Goal: Use online tool/utility: Utilize a website feature to perform a specific function

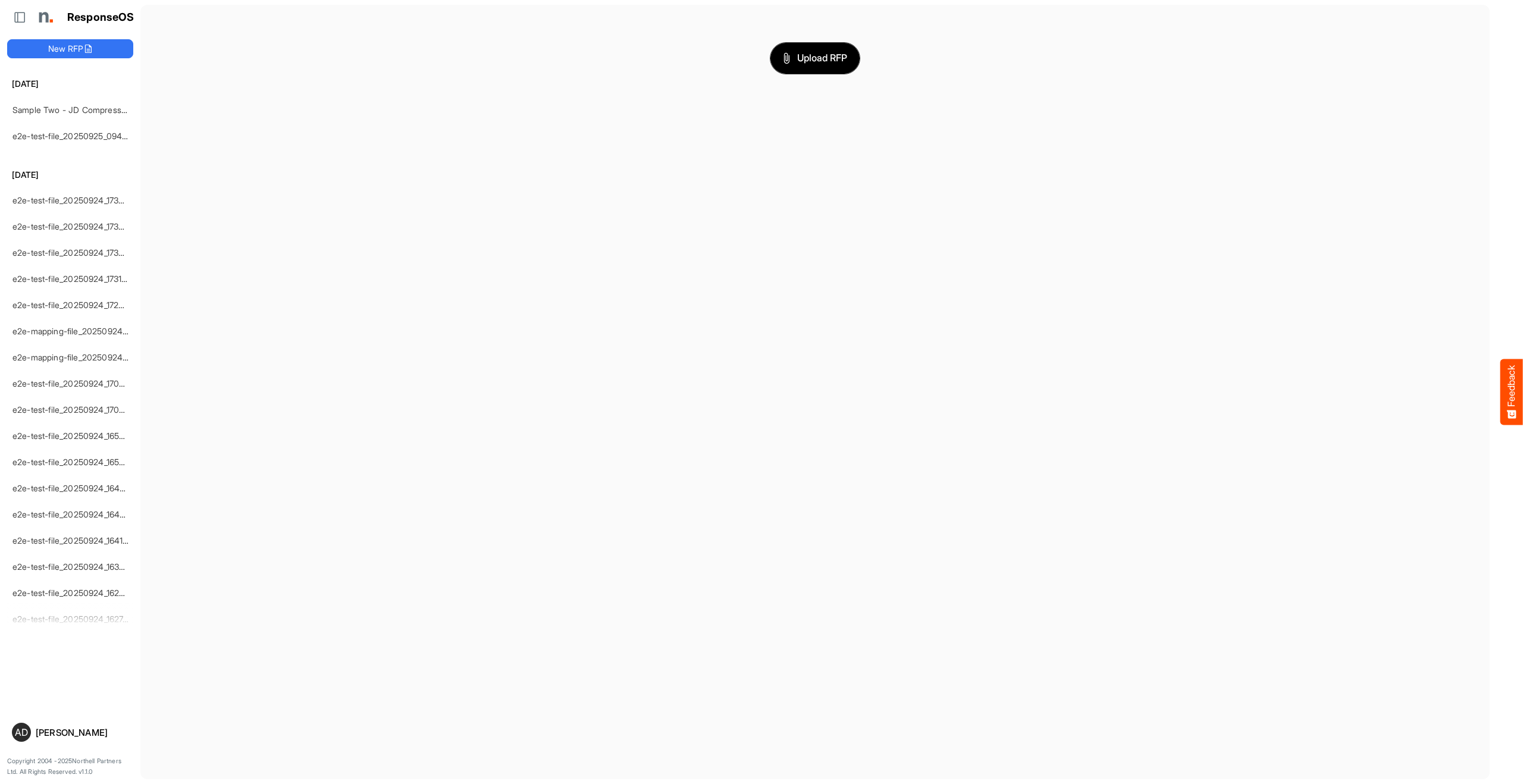
click at [839, 52] on span "Upload RFP" at bounding box center [815, 58] width 65 height 16
click at [841, 43] on button "Upload RFP" at bounding box center [814, 57] width 89 height 31
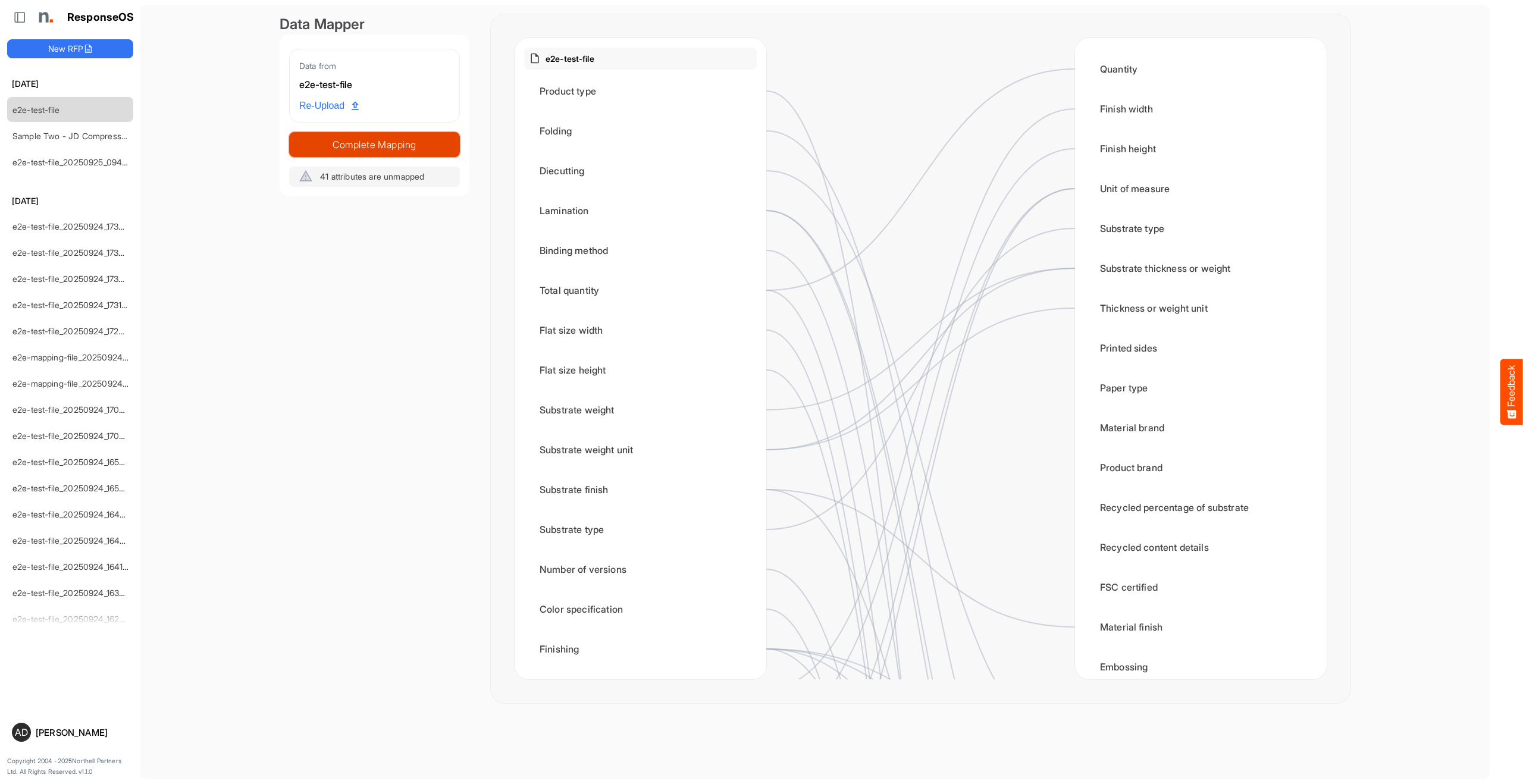
click at [392, 136] on span "Complete Mapping" at bounding box center [374, 144] width 169 height 17
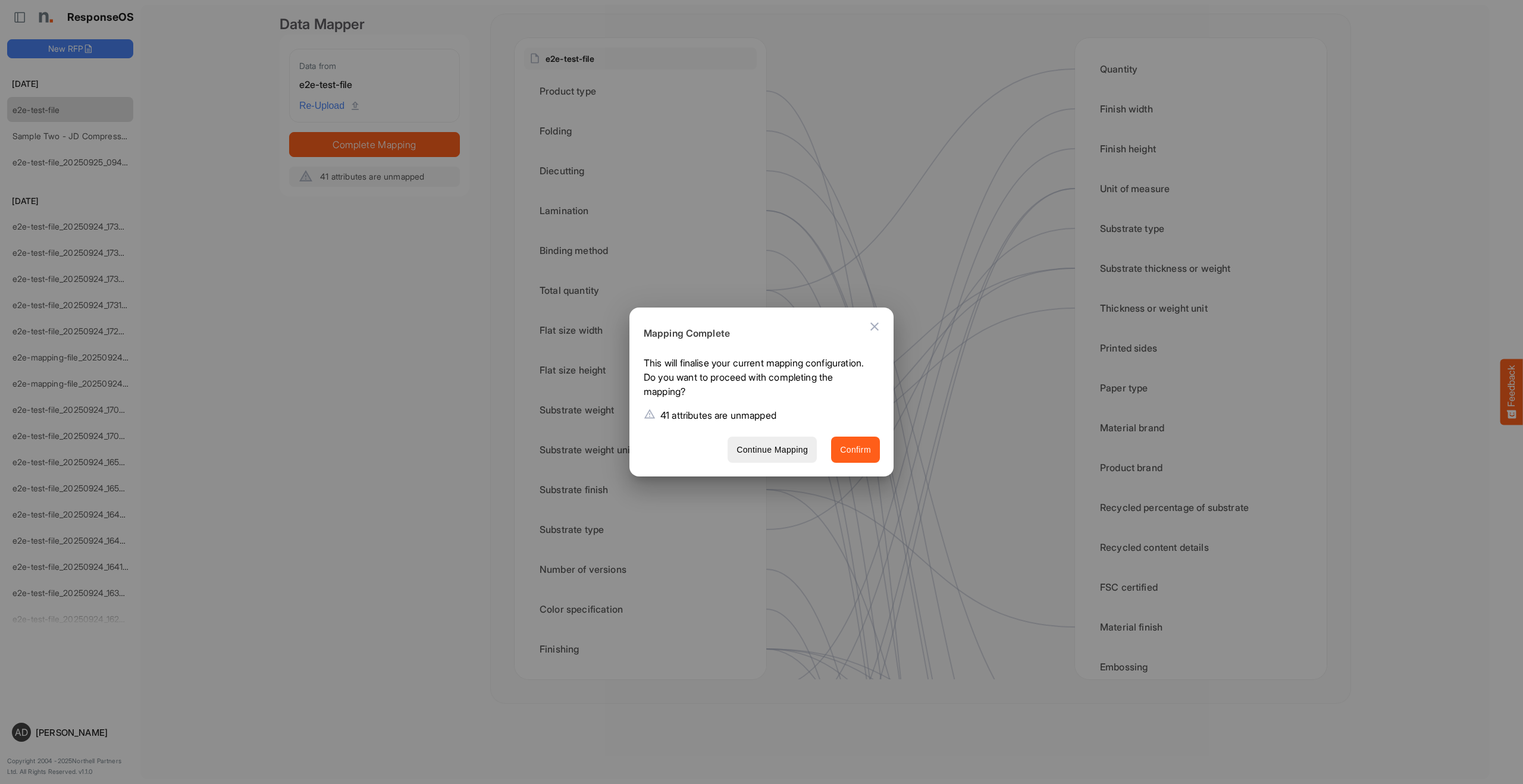
click at [858, 454] on span "Confirm" at bounding box center [855, 449] width 31 height 15
